Goal: Use online tool/utility: Utilize a website feature to perform a specific function

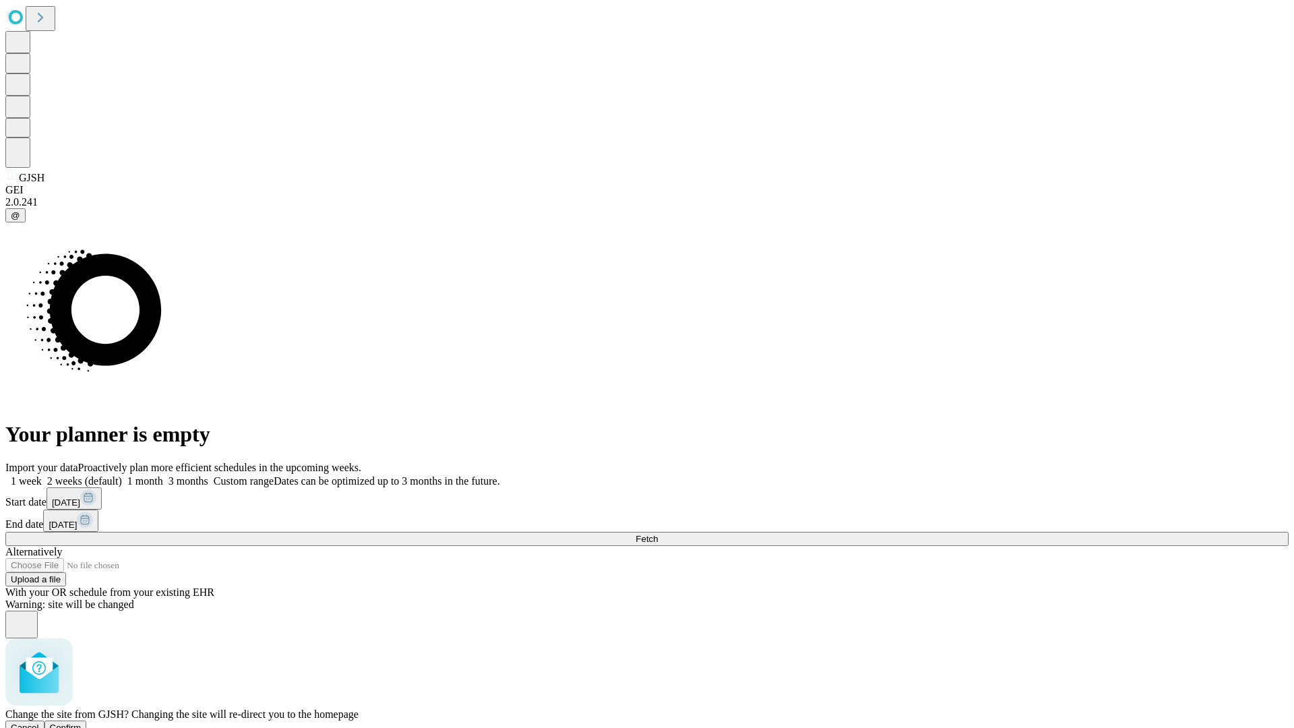
click at [82, 723] on span "Confirm" at bounding box center [66, 728] width 32 height 10
click at [122, 475] on label "2 weeks (default)" at bounding box center [82, 480] width 80 height 11
click at [658, 534] on span "Fetch" at bounding box center [647, 539] width 22 height 10
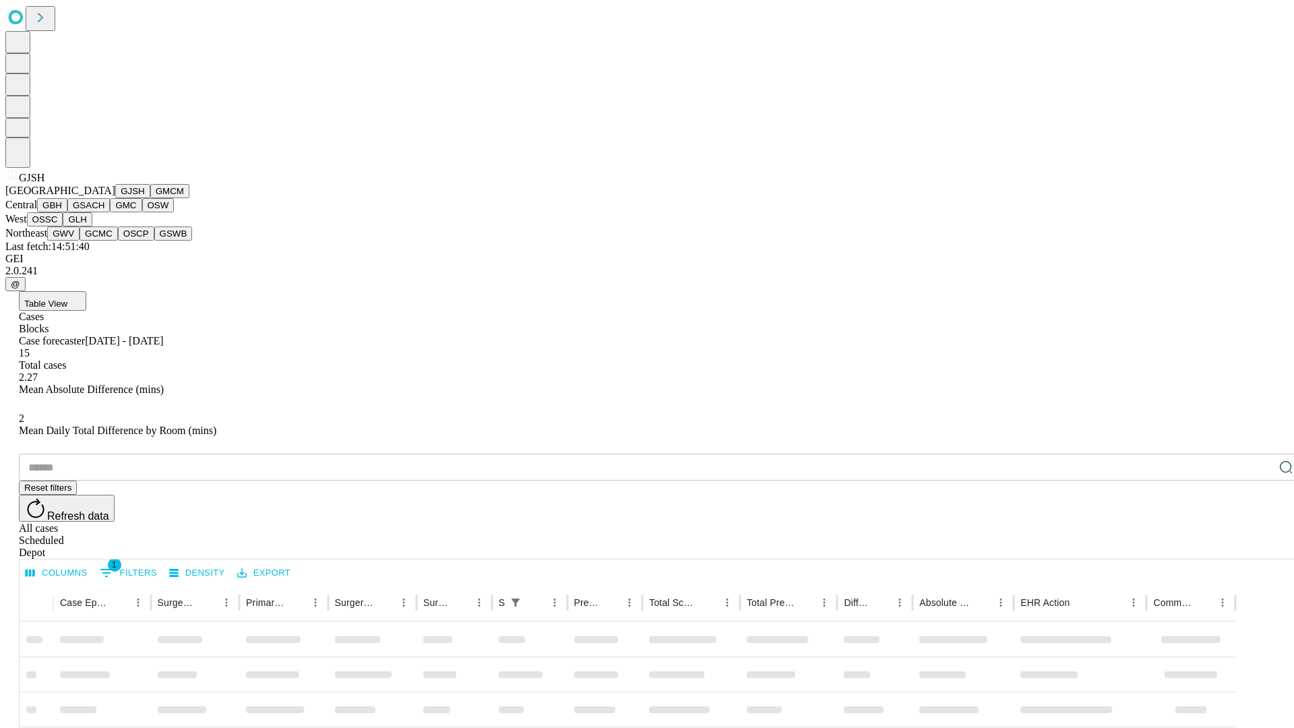
click at [150, 198] on button "GMCM" at bounding box center [169, 191] width 39 height 14
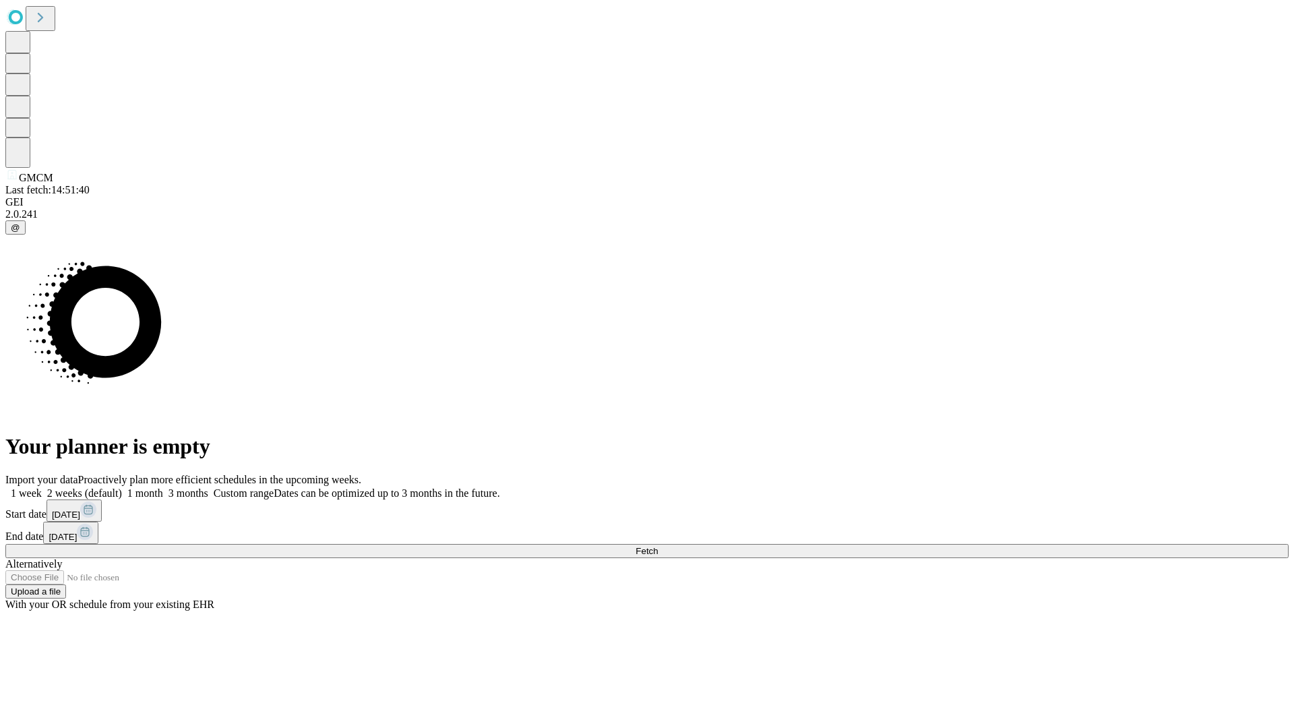
click at [122, 487] on label "2 weeks (default)" at bounding box center [82, 492] width 80 height 11
click at [658, 546] on span "Fetch" at bounding box center [647, 551] width 22 height 10
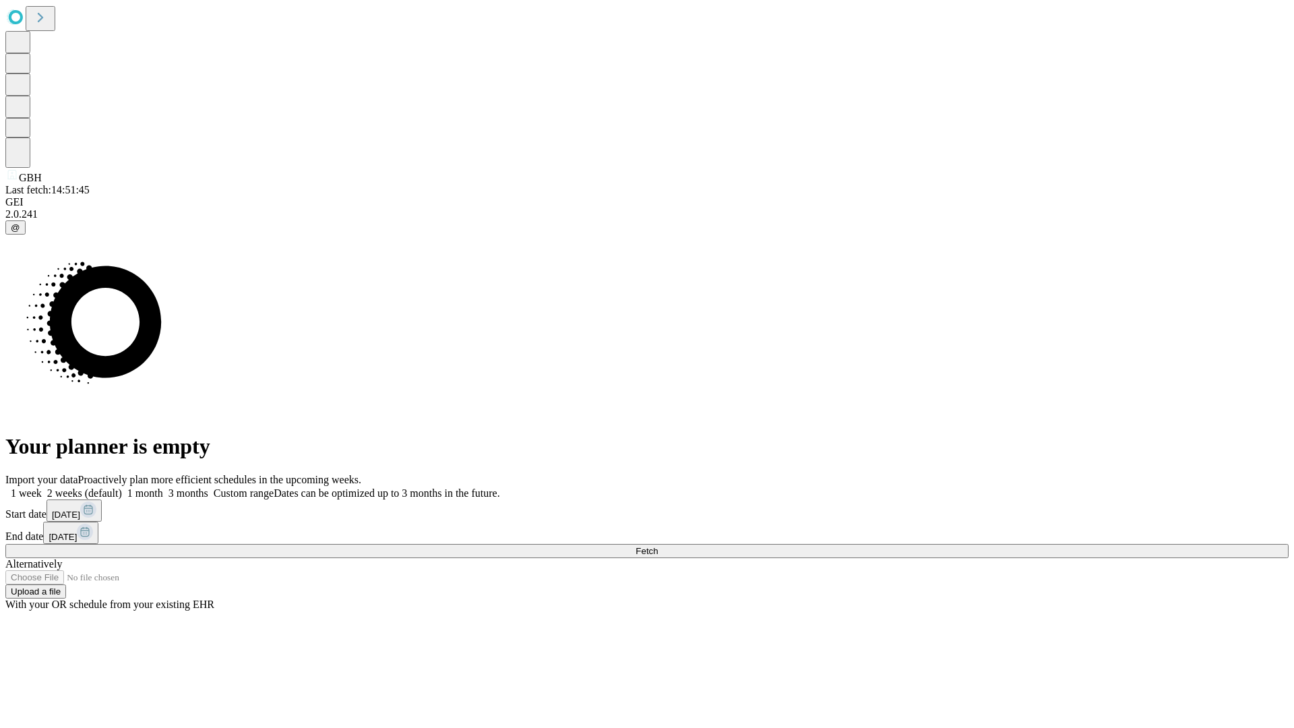
click at [122, 487] on label "2 weeks (default)" at bounding box center [82, 492] width 80 height 11
click at [658, 546] on span "Fetch" at bounding box center [647, 551] width 22 height 10
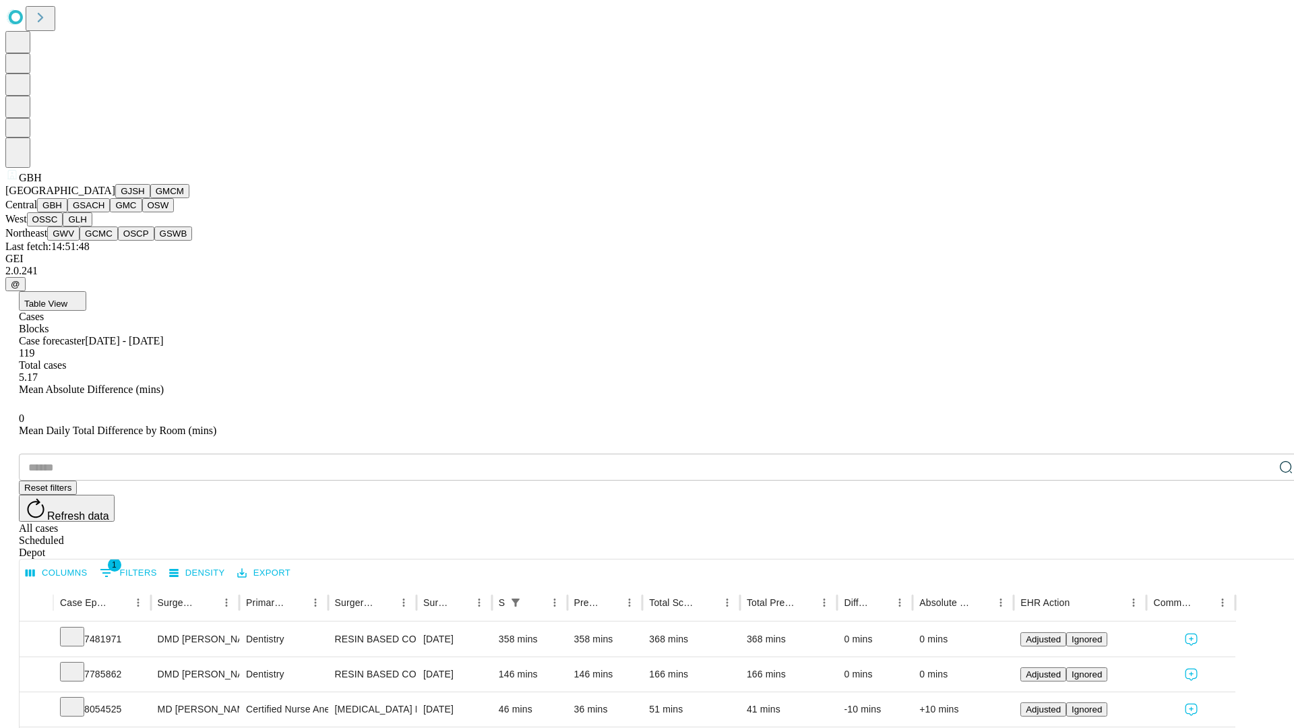
click at [104, 212] on button "GSACH" at bounding box center [88, 205] width 42 height 14
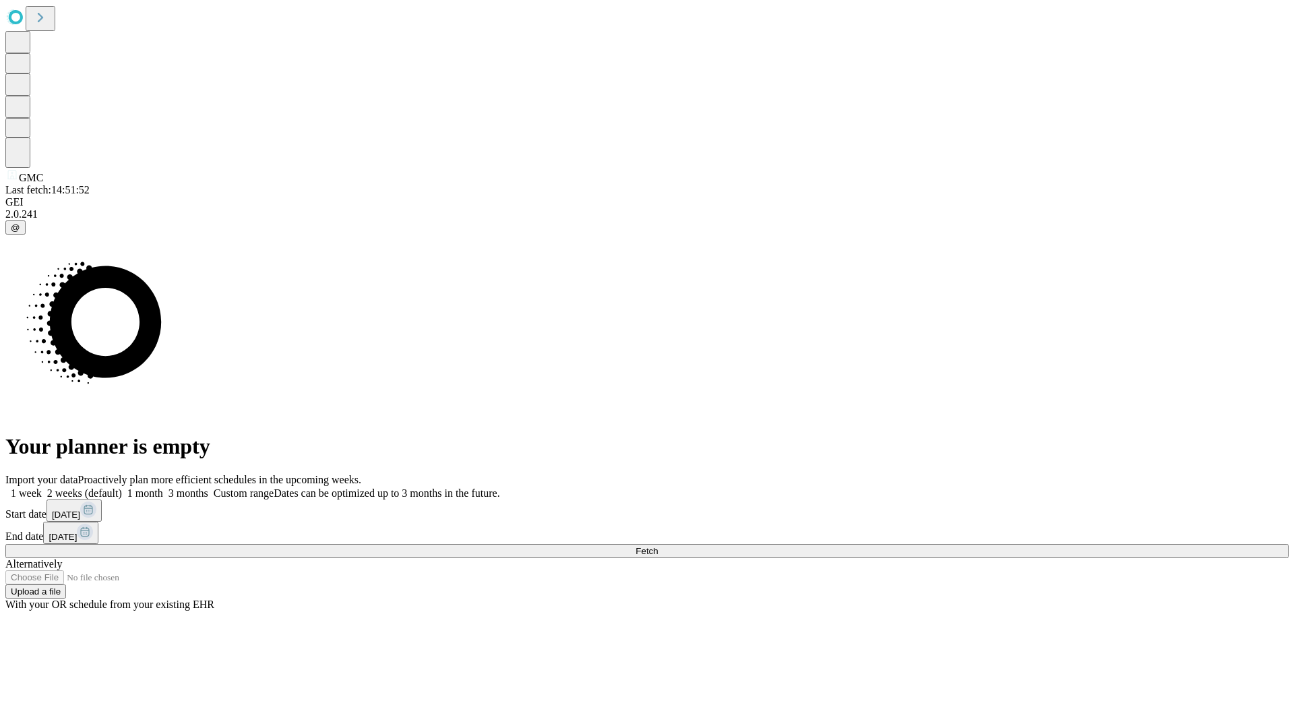
click at [122, 487] on label "2 weeks (default)" at bounding box center [82, 492] width 80 height 11
click at [658, 546] on span "Fetch" at bounding box center [647, 551] width 22 height 10
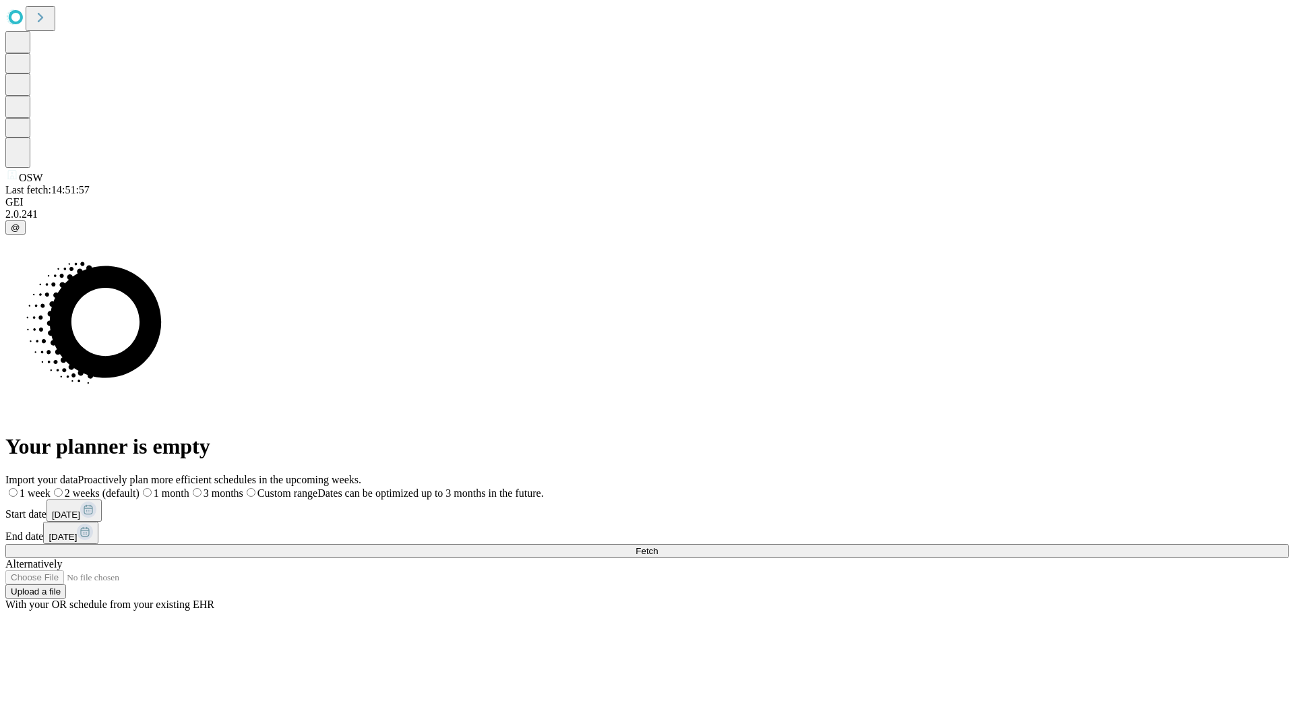
click at [140, 487] on label "2 weeks (default)" at bounding box center [95, 492] width 89 height 11
click at [658, 546] on span "Fetch" at bounding box center [647, 551] width 22 height 10
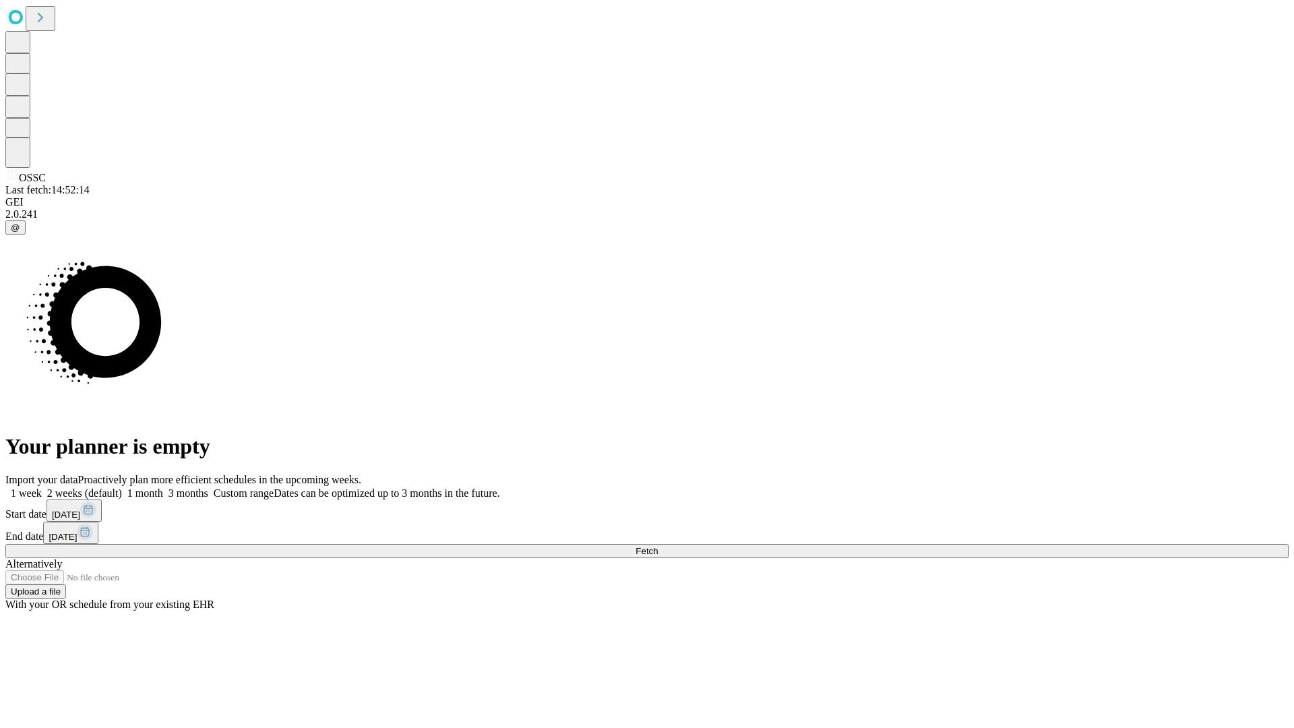
click at [122, 487] on label "2 weeks (default)" at bounding box center [82, 492] width 80 height 11
click at [658, 546] on span "Fetch" at bounding box center [647, 551] width 22 height 10
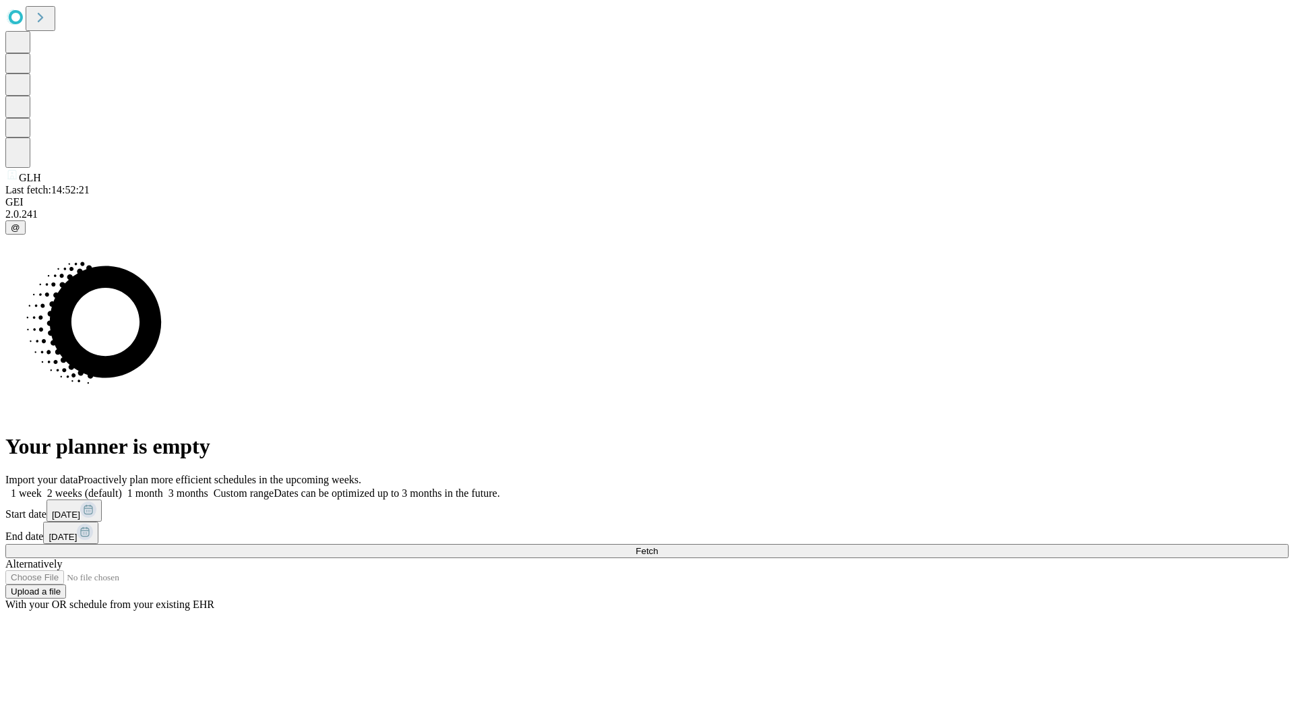
click at [122, 487] on label "2 weeks (default)" at bounding box center [82, 492] width 80 height 11
click at [658, 546] on span "Fetch" at bounding box center [647, 551] width 22 height 10
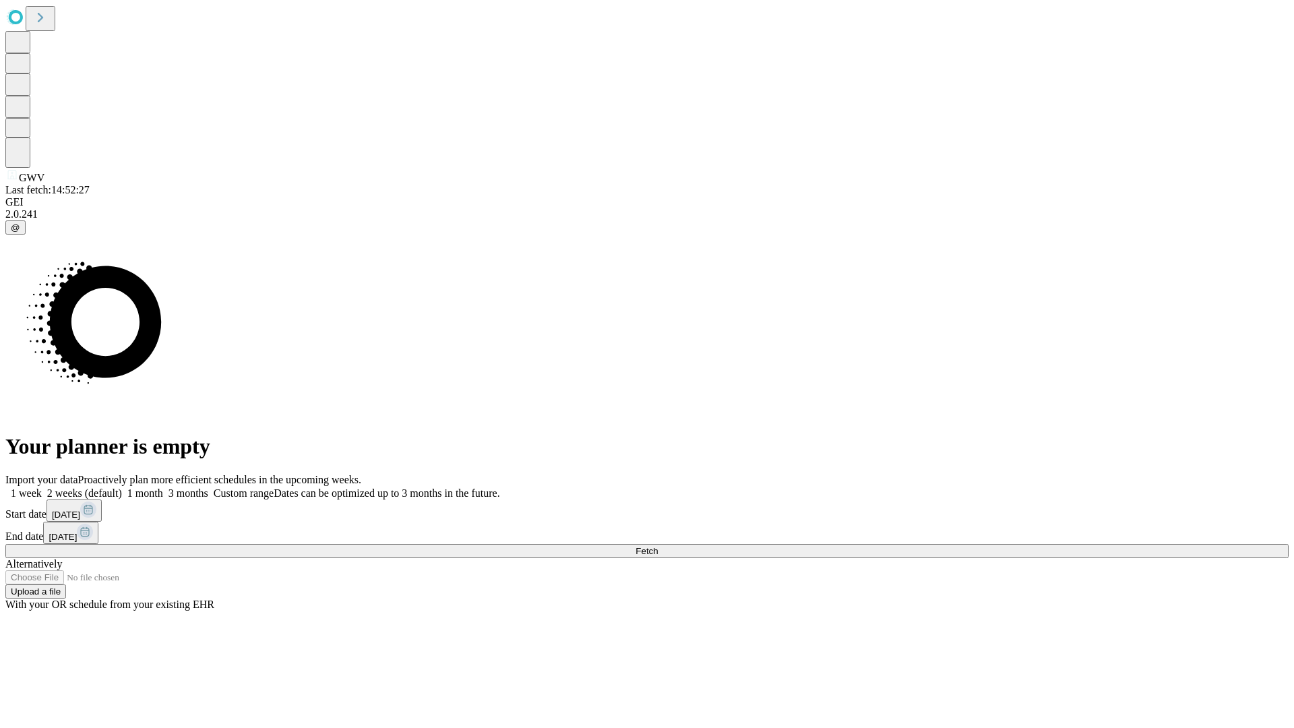
click at [122, 487] on label "2 weeks (default)" at bounding box center [82, 492] width 80 height 11
click at [658, 546] on span "Fetch" at bounding box center [647, 551] width 22 height 10
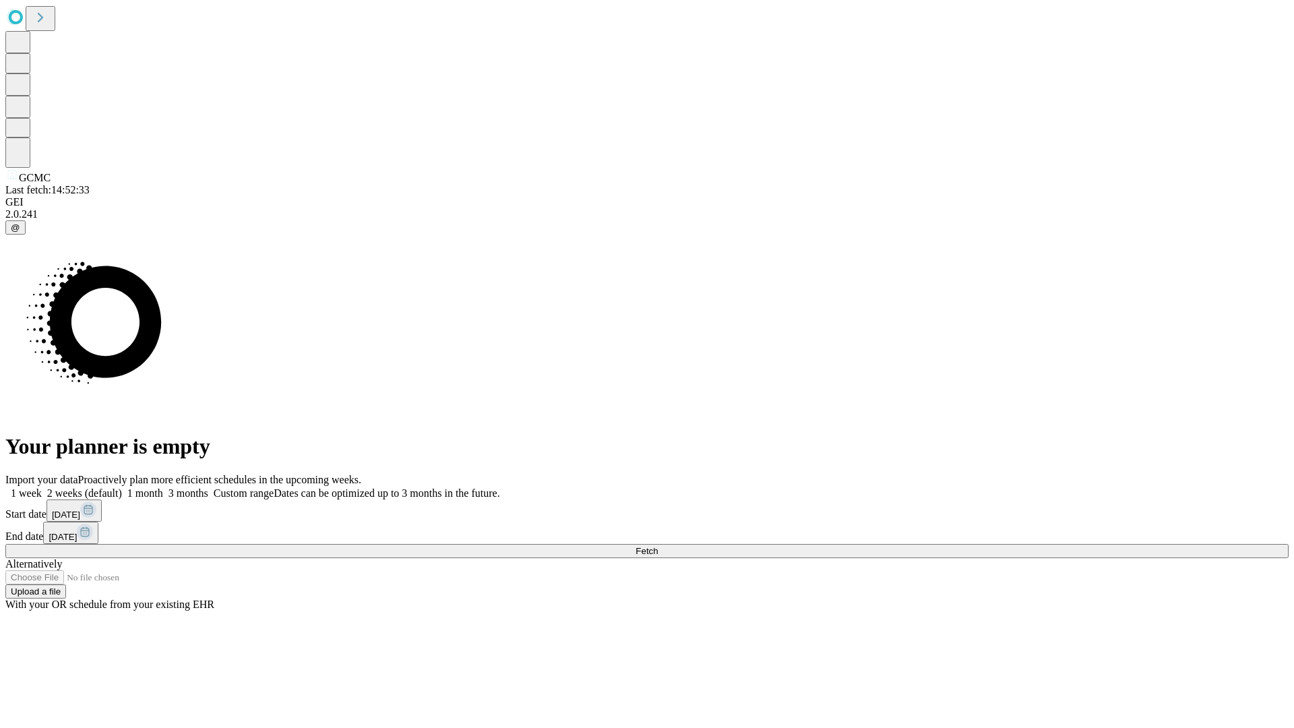
click at [122, 487] on label "2 weeks (default)" at bounding box center [82, 492] width 80 height 11
click at [658, 546] on span "Fetch" at bounding box center [647, 551] width 22 height 10
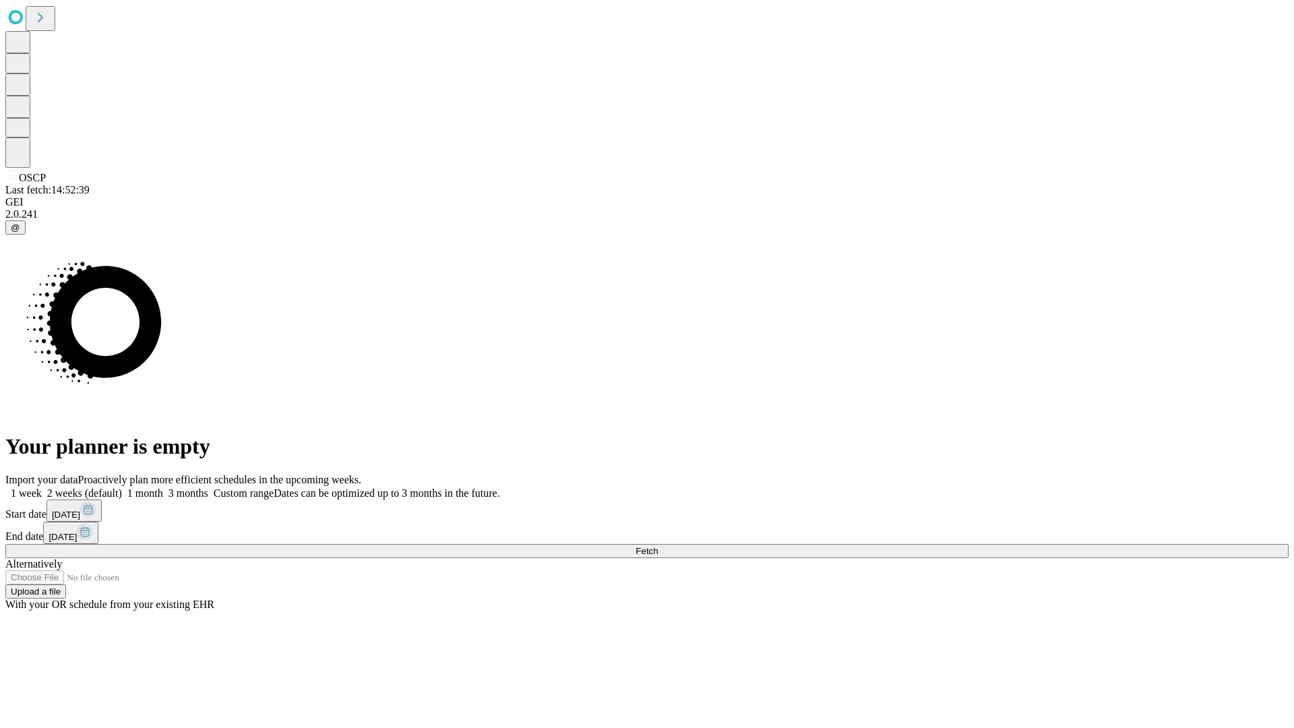
click at [658, 546] on span "Fetch" at bounding box center [647, 551] width 22 height 10
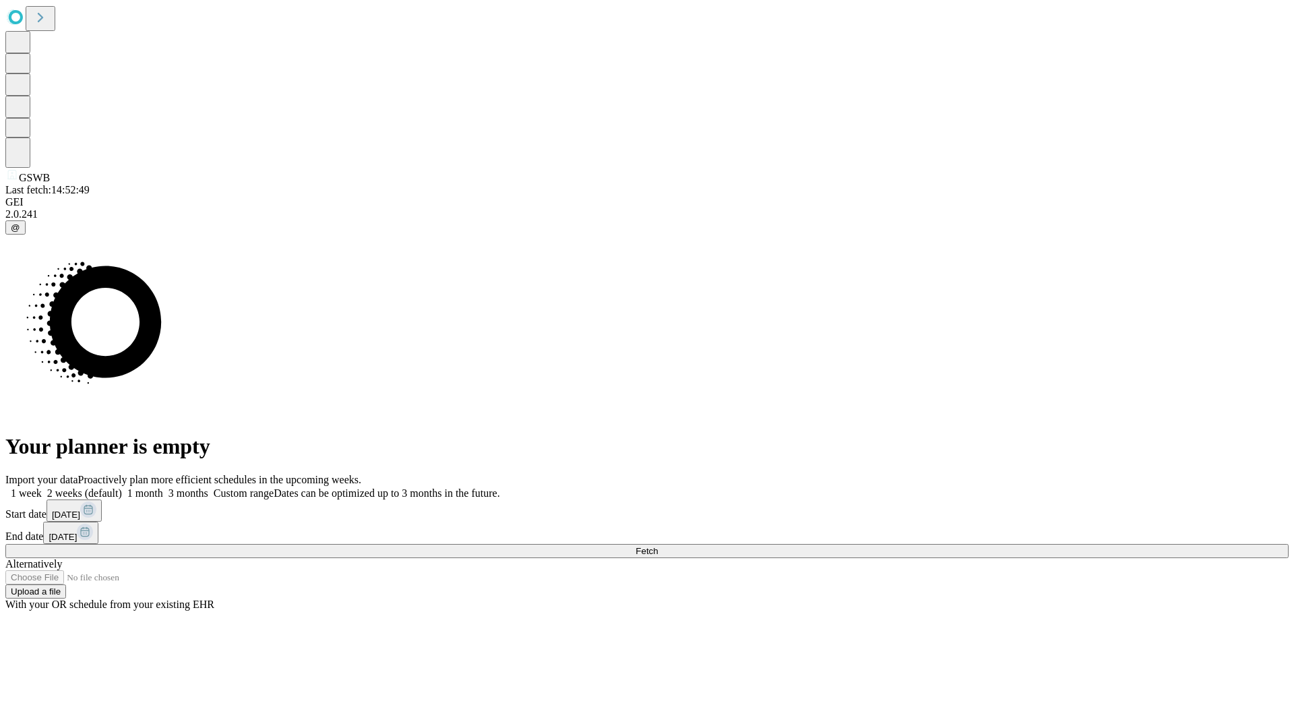
click at [122, 487] on label "2 weeks (default)" at bounding box center [82, 492] width 80 height 11
click at [658, 546] on span "Fetch" at bounding box center [647, 551] width 22 height 10
